Goal: Task Accomplishment & Management: Use online tool/utility

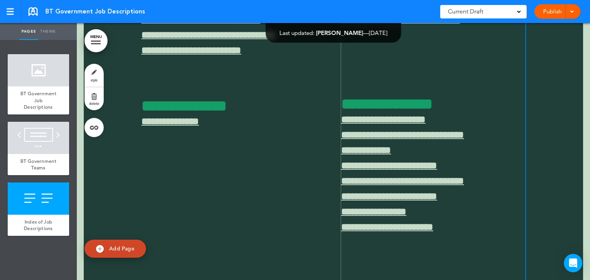
scroll to position [753, 0]
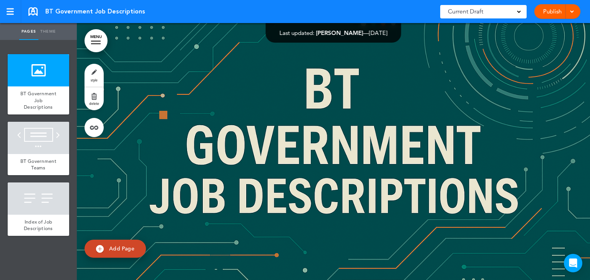
click at [97, 41] on div at bounding box center [96, 41] width 10 height 1
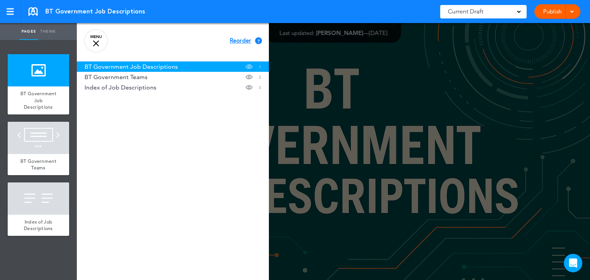
click at [97, 47] on link "MENU" at bounding box center [95, 40] width 23 height 23
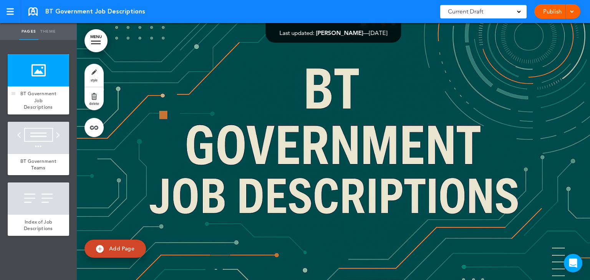
click at [36, 76] on div at bounding box center [38, 70] width 61 height 32
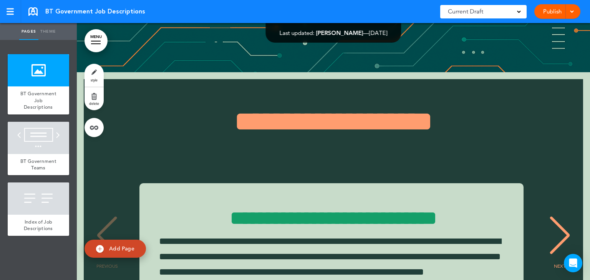
scroll to position [338, 0]
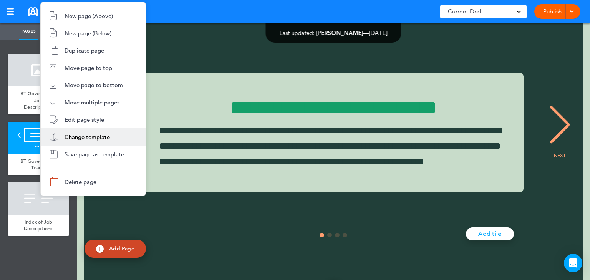
click at [90, 139] on span "Change template" at bounding box center [86, 136] width 45 height 7
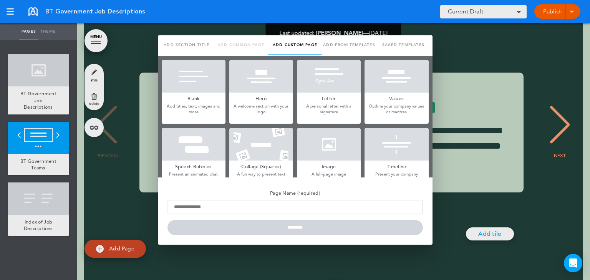
type input "**********"
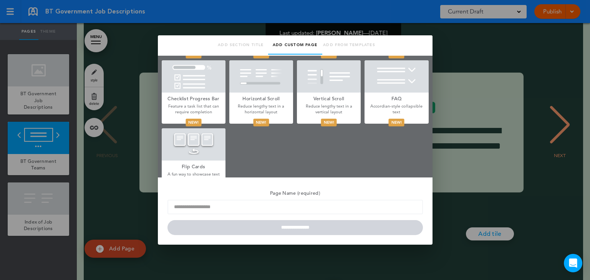
scroll to position [428, 0]
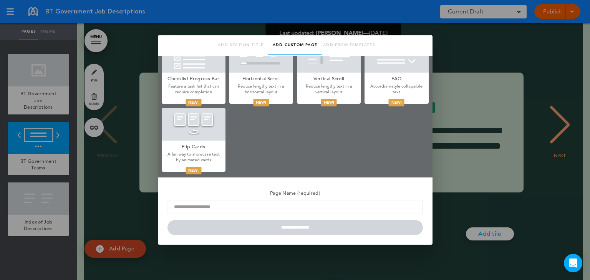
click at [46, 141] on div at bounding box center [295, 140] width 590 height 280
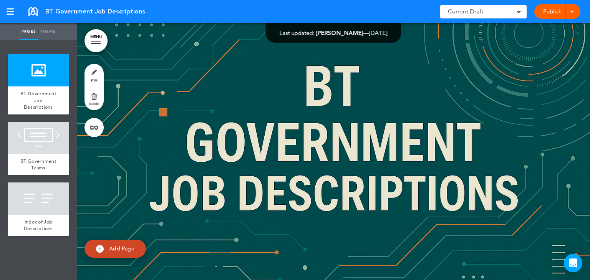
scroll to position [0, 0]
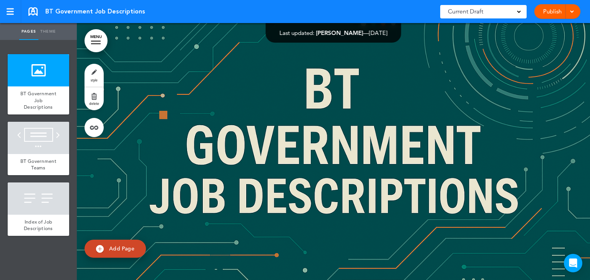
click at [95, 72] on link "style" at bounding box center [93, 75] width 19 height 23
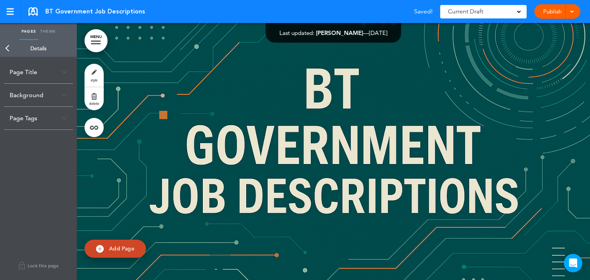
click at [67, 96] on div "Background" at bounding box center [38, 95] width 69 height 23
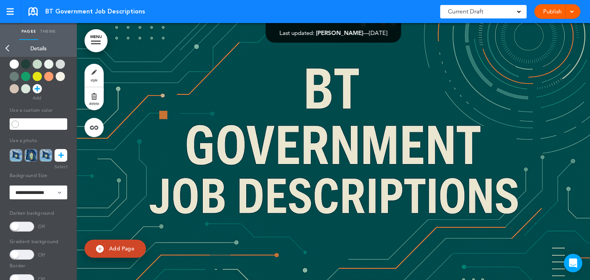
click at [7, 46] on link "Back" at bounding box center [7, 48] width 15 height 17
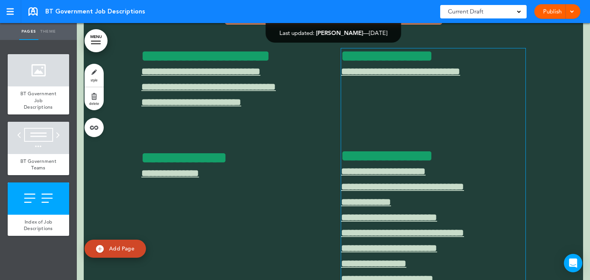
scroll to position [706, 0]
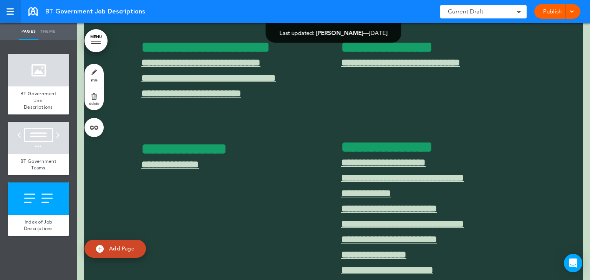
click at [9, 9] on div at bounding box center [10, 8] width 7 height 1
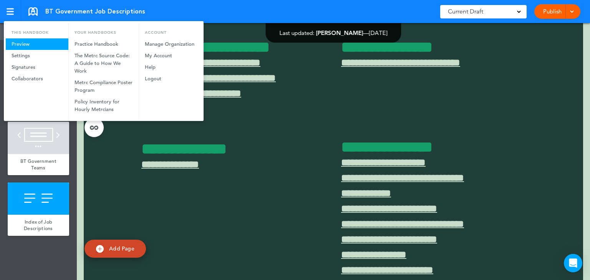
click at [25, 48] on link "Preview" at bounding box center [37, 44] width 63 height 12
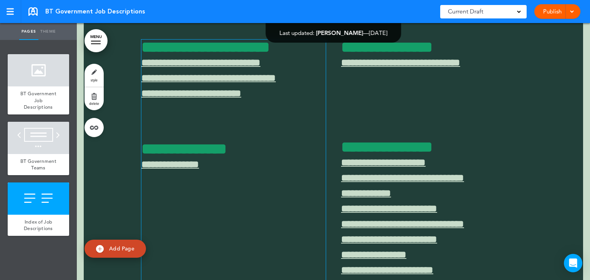
click at [249, 146] on div "**********" at bounding box center [233, 231] width 184 height 382
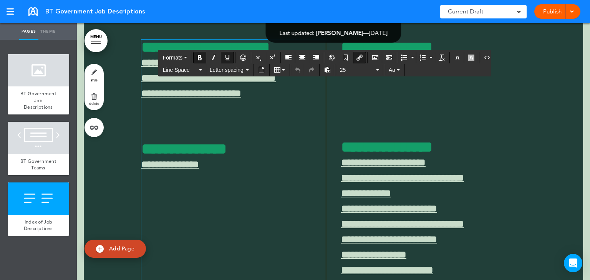
click at [234, 172] on p "**********" at bounding box center [233, 164] width 184 height 15
drag, startPoint x: 198, startPoint y: 210, endPoint x: 140, endPoint y: 211, distance: 58.4
click at [141, 201] on p "**********" at bounding box center [233, 192] width 184 height 15
click at [261, 72] on icon "Insert document" at bounding box center [261, 70] width 6 height 6
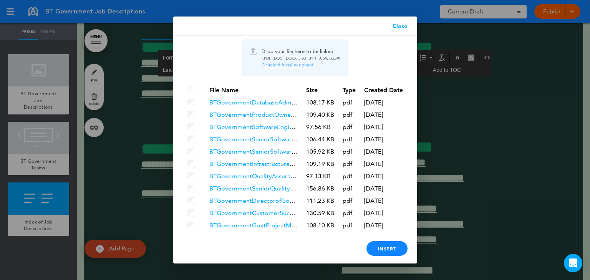
click at [295, 63] on div "Or select file(s) to upload" at bounding box center [300, 65] width 79 height 6
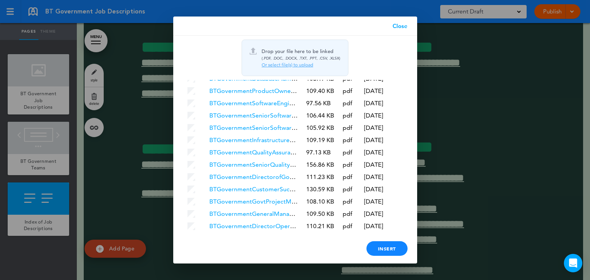
scroll to position [36, 0]
click at [396, 250] on div "Insert" at bounding box center [386, 248] width 41 height 15
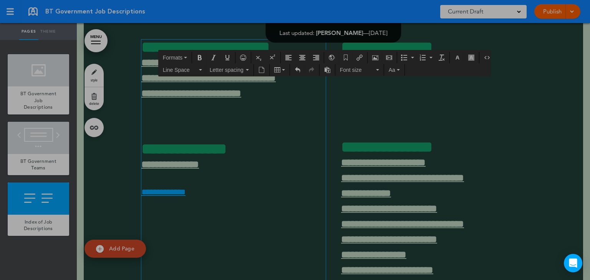
scroll to position [0, 0]
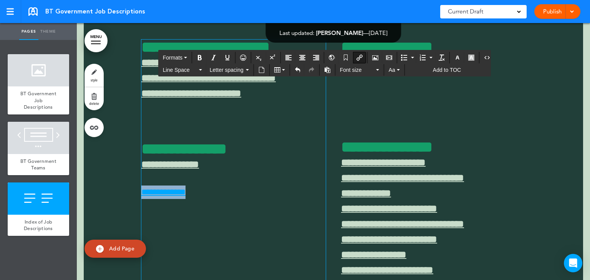
drag, startPoint x: 198, startPoint y: 208, endPoint x: 137, endPoint y: 209, distance: 60.6
click at [137, 209] on div "**********" at bounding box center [333, 233] width 499 height 528
click at [124, 205] on div at bounding box center [333, 233] width 499 height 528
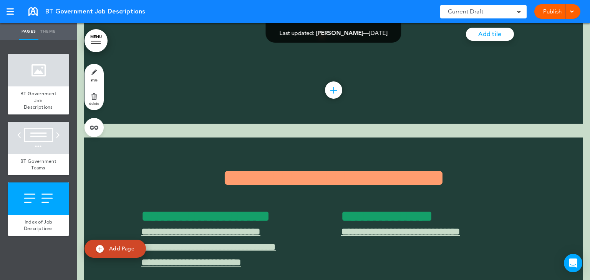
scroll to position [522, 0]
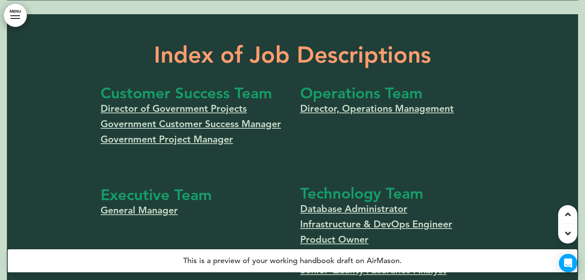
scroll to position [675, 0]
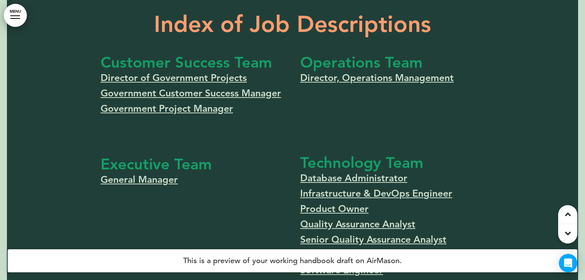
click at [236, 81] on link "Director of Government Projects" at bounding box center [174, 78] width 146 height 12
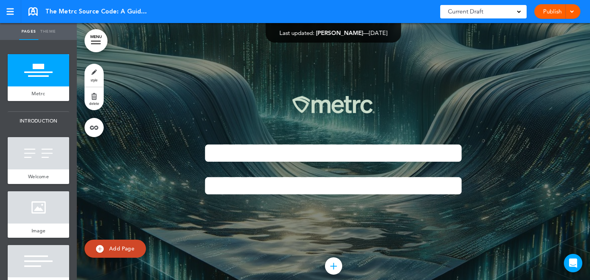
click at [9, 10] on div at bounding box center [10, 11] width 7 height 7
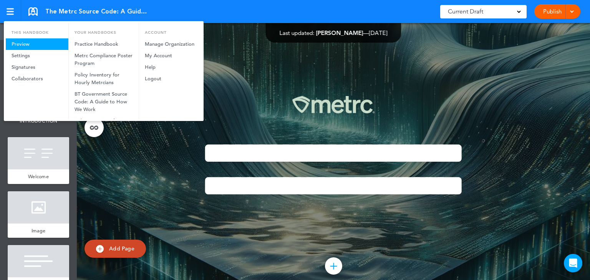
click at [23, 43] on link "Preview" at bounding box center [37, 44] width 63 height 12
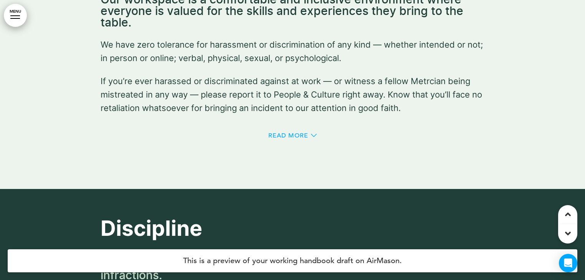
click at [311, 132] on icon at bounding box center [314, 135] width 6 height 6
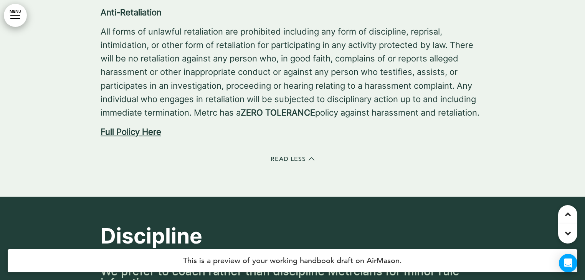
scroll to position [9994, 0]
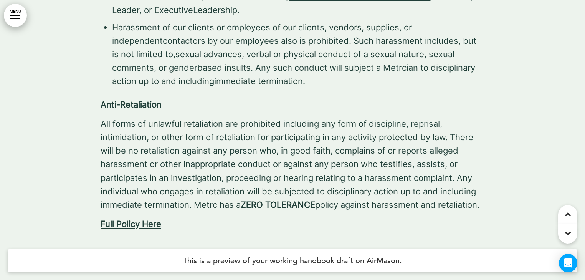
click at [153, 219] on link "﻿Full Policy Here" at bounding box center [131, 224] width 61 height 10
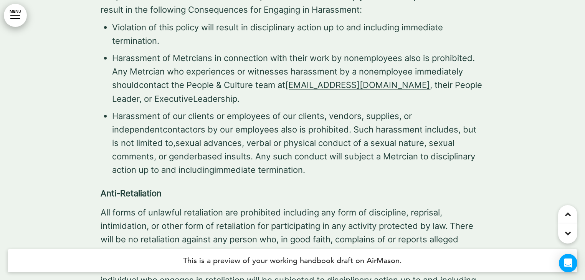
scroll to position [9902, 0]
